Goal: Find specific page/section: Find specific page/section

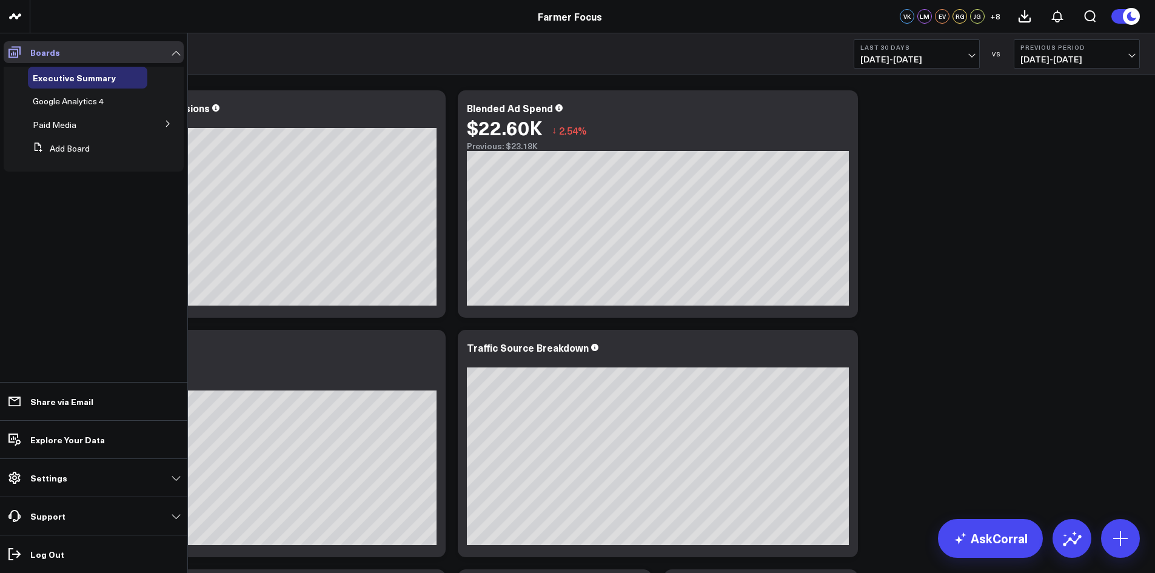
click at [7, 52] on span at bounding box center [15, 52] width 22 height 22
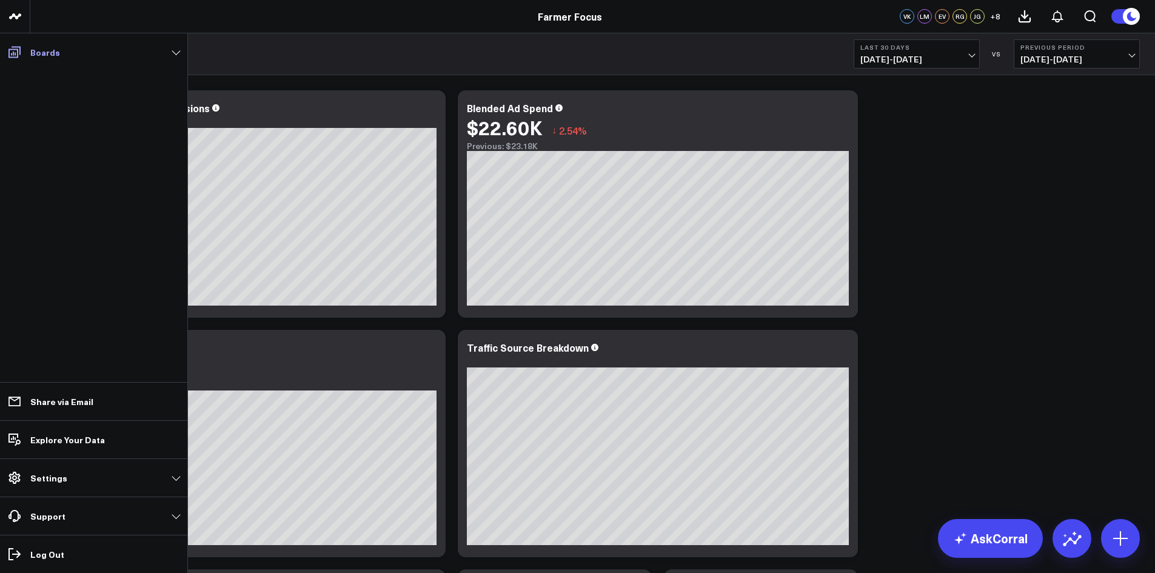
click at [16, 53] on icon at bounding box center [14, 53] width 12 height 12
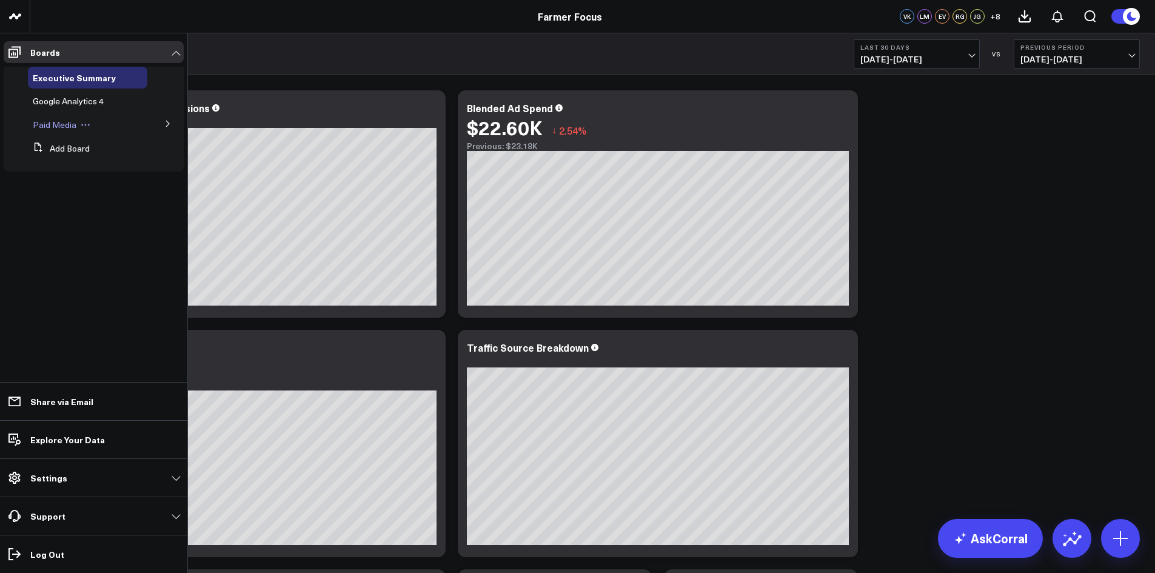
click at [79, 119] on div "Paid Media" at bounding box center [87, 125] width 119 height 22
click at [67, 123] on span "Paid Media" at bounding box center [55, 125] width 44 height 12
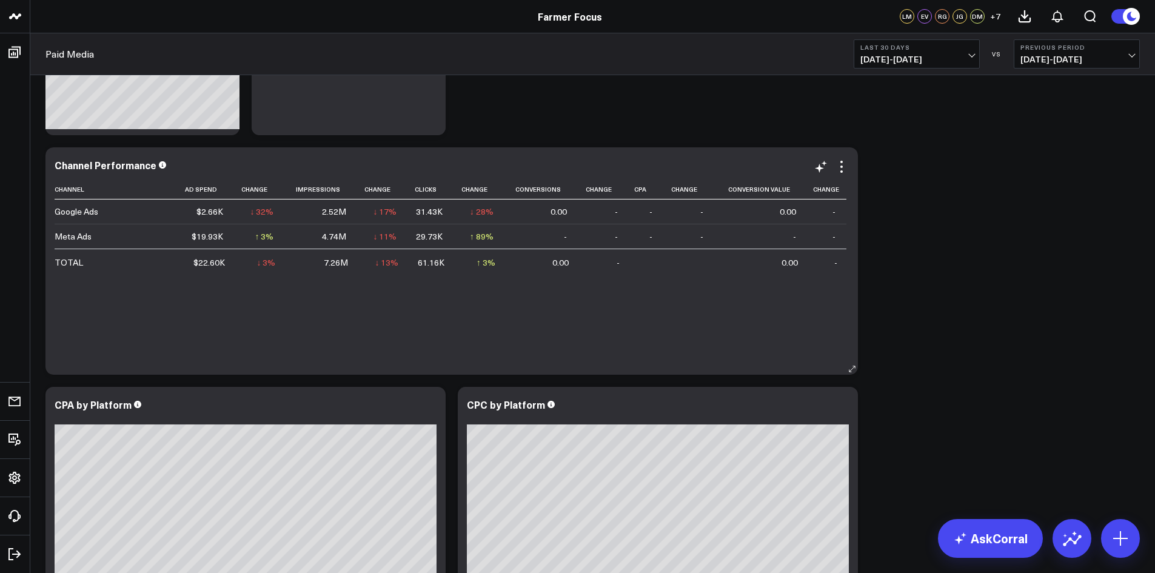
scroll to position [421, 0]
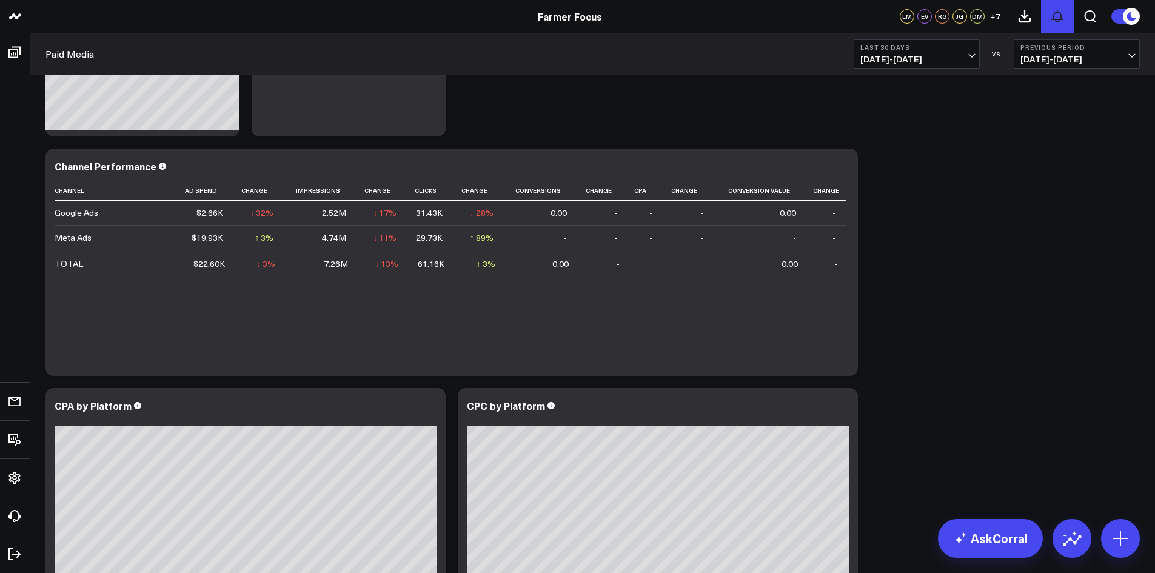
click at [1051, 19] on icon at bounding box center [1057, 16] width 15 height 15
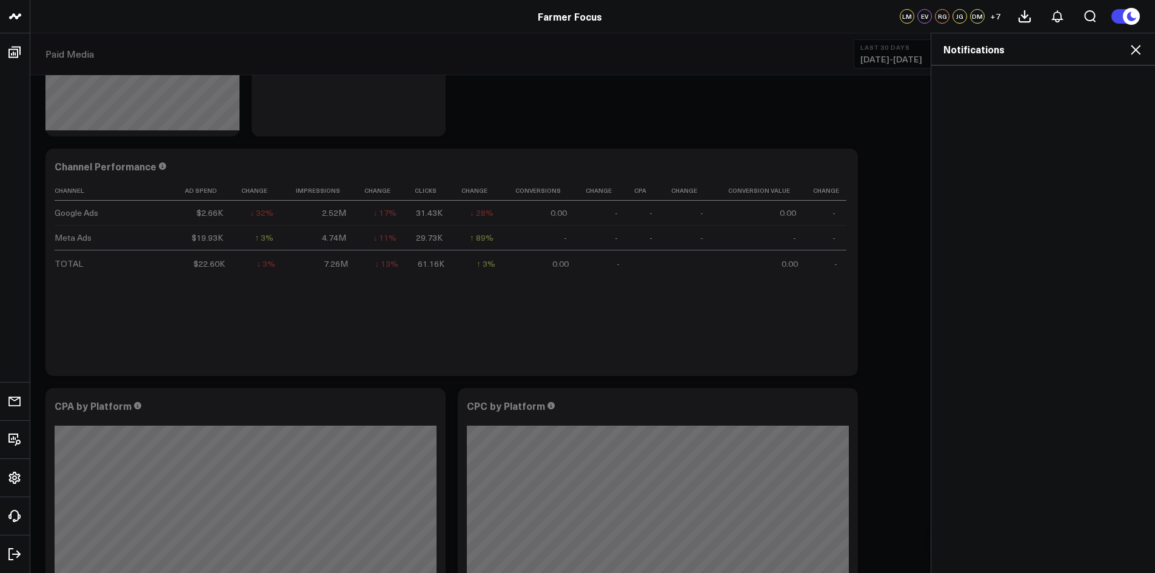
click at [1140, 49] on icon at bounding box center [1135, 49] width 15 height 15
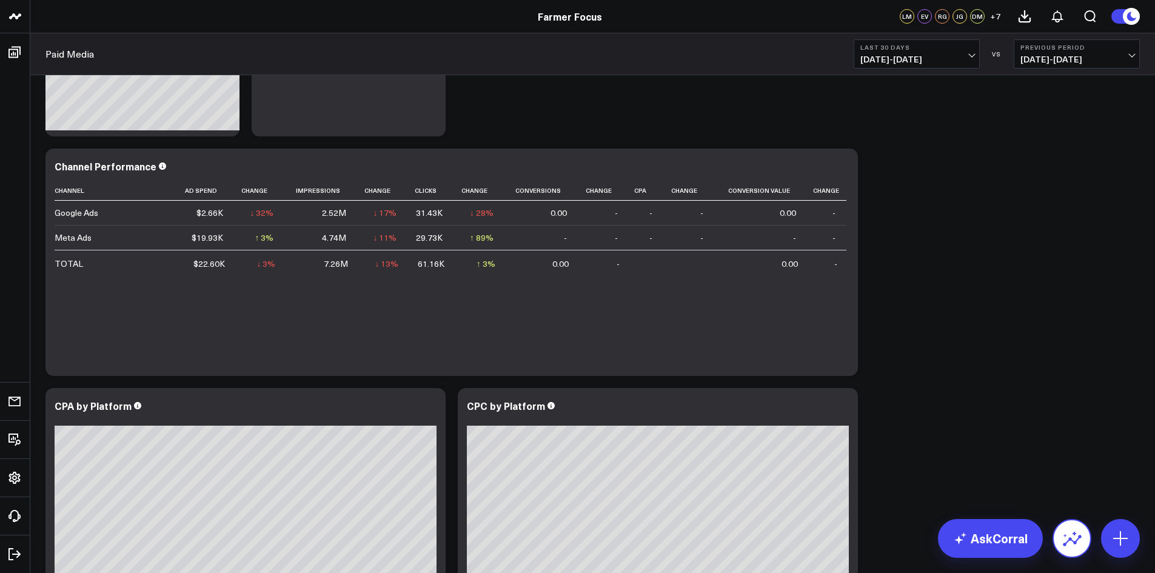
click at [1066, 537] on icon at bounding box center [1071, 538] width 19 height 19
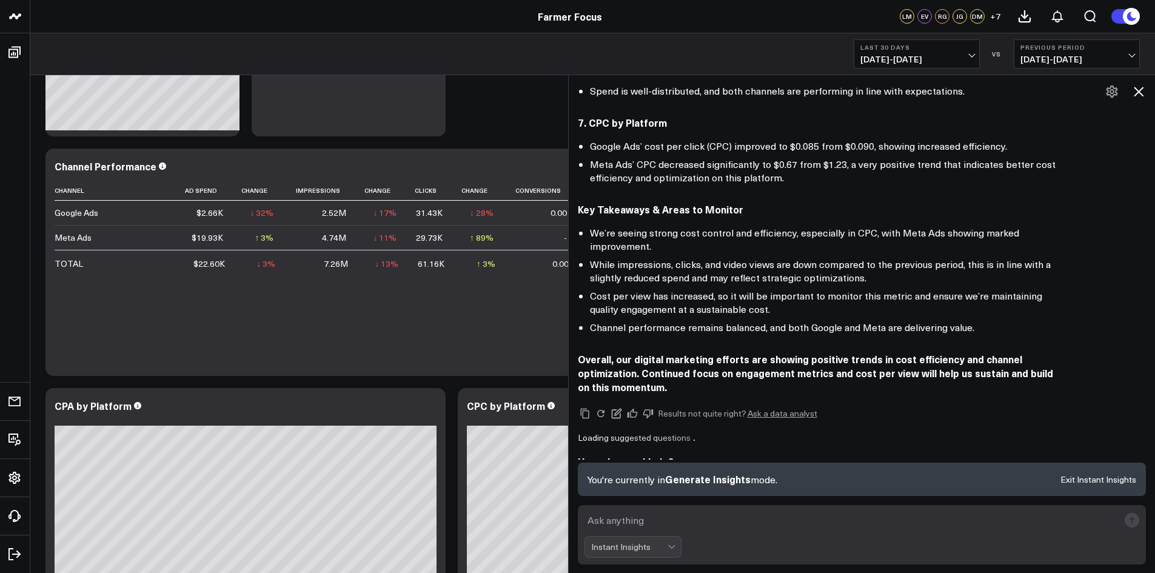
scroll to position [703, 0]
